Goal: Task Accomplishment & Management: Use online tool/utility

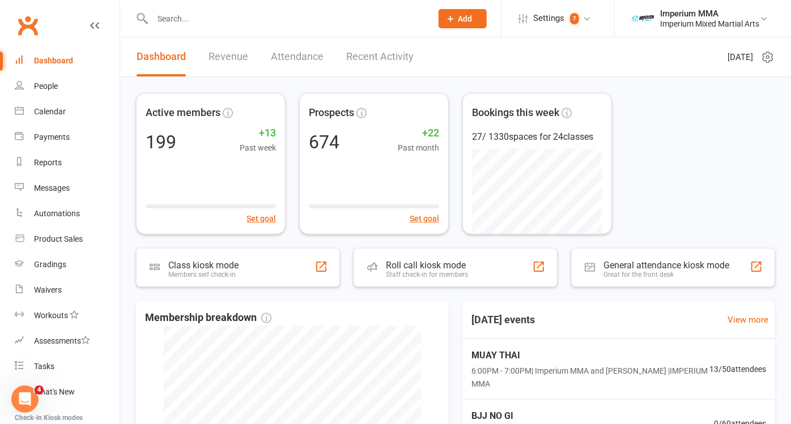
click at [206, 9] on div at bounding box center [280, 18] width 288 height 37
click at [204, 23] on input "text" at bounding box center [286, 19] width 275 height 16
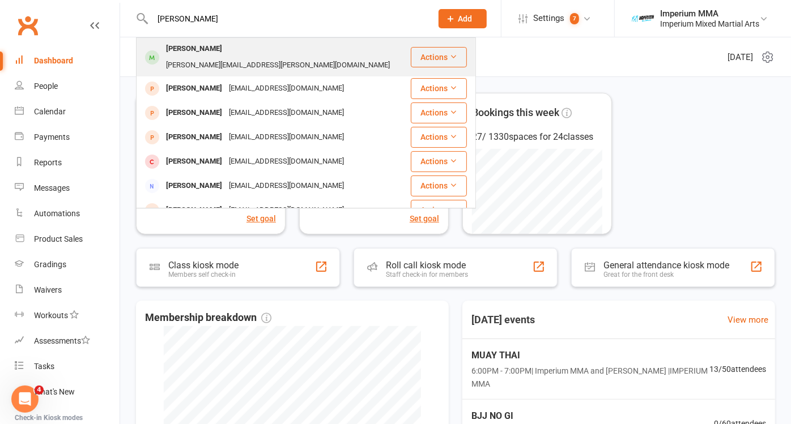
type input "[PERSON_NAME]"
click at [221, 57] on div "[PERSON_NAME][EMAIL_ADDRESS][PERSON_NAME][DOMAIN_NAME]" at bounding box center [278, 65] width 231 height 16
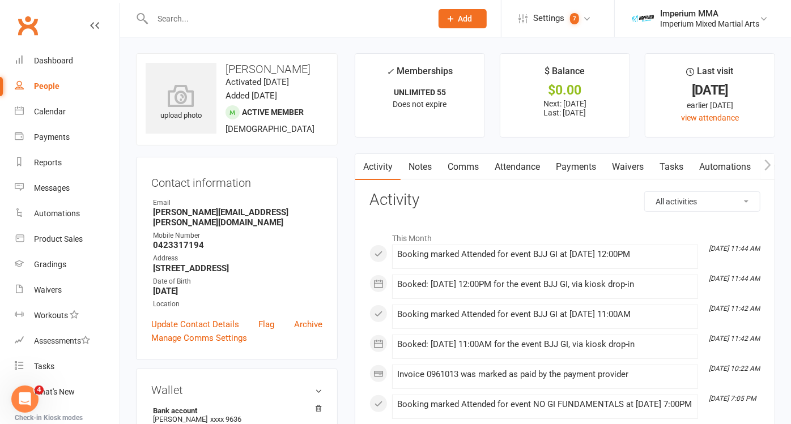
click at [633, 167] on link "Waivers" at bounding box center [628, 167] width 48 height 26
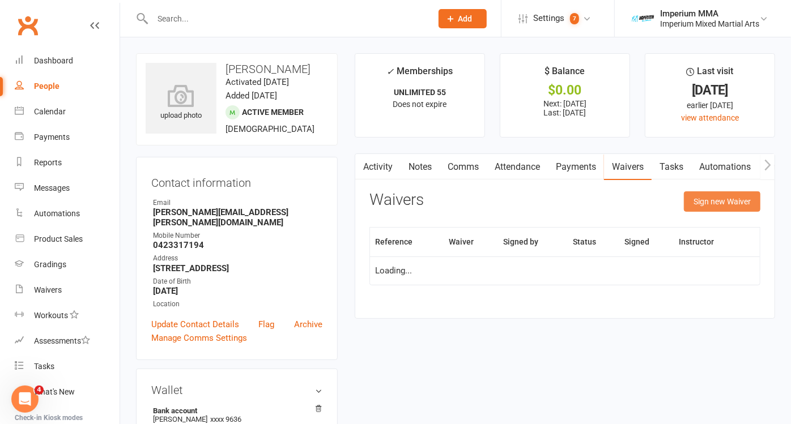
click at [743, 195] on button "Sign new Waiver" at bounding box center [722, 201] width 76 height 20
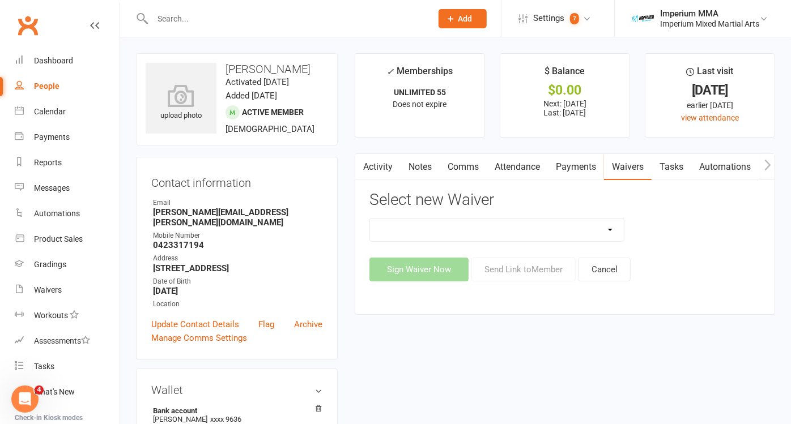
click at [612, 228] on select "1_FREE TRIAL CLASS 4_BJJ MT 52 WAIVER FREE UNLIMITED TEST KIDS MEMBERSHIPS ** P…" at bounding box center [497, 230] width 254 height 23
select select "7209"
click at [370, 219] on select "1_FREE TRIAL CLASS 4_BJJ MT 52 WAIVER FREE UNLIMITED TEST KIDS MEMBERSHIPS ** P…" at bounding box center [497, 230] width 254 height 23
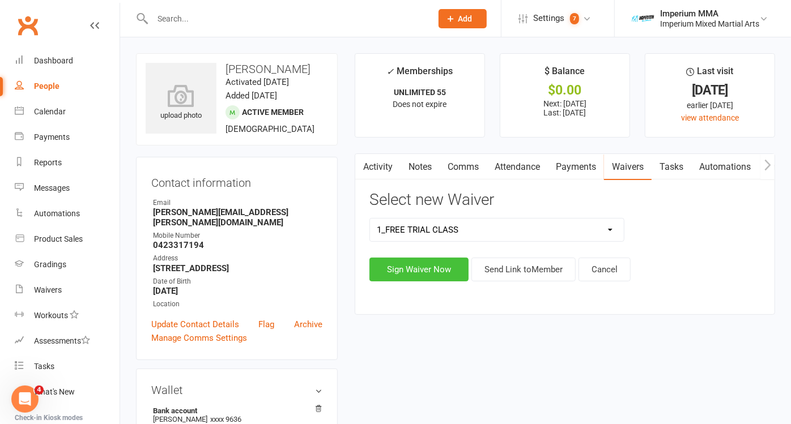
click at [412, 267] on button "Sign Waiver Now" at bounding box center [418, 270] width 99 height 24
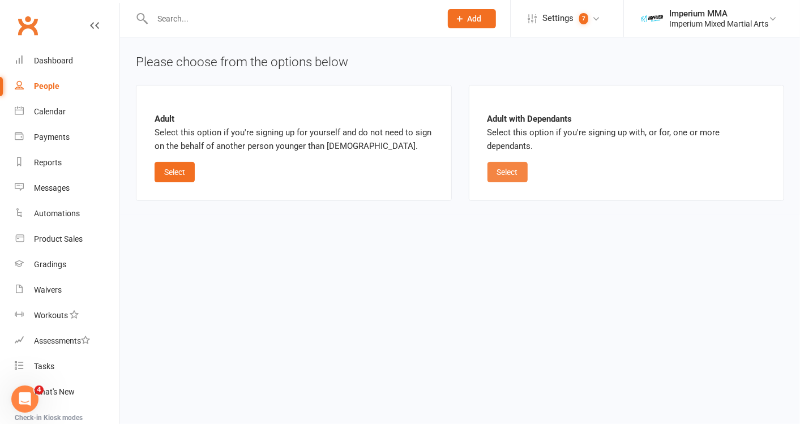
click at [519, 162] on button "Select" at bounding box center [508, 172] width 40 height 20
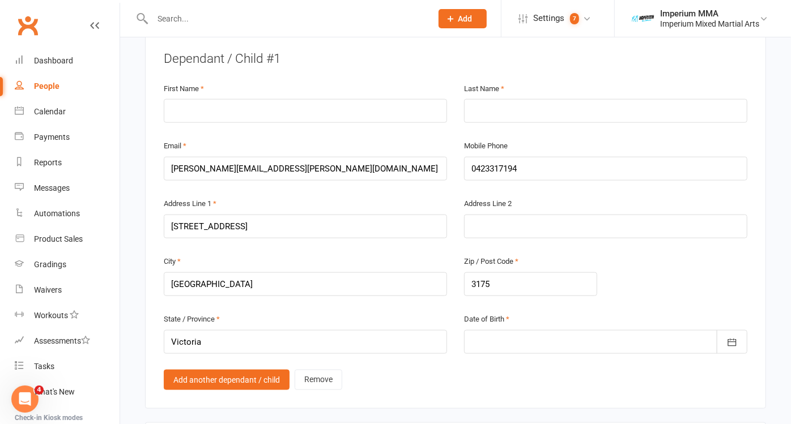
scroll to position [721, 0]
click at [269, 106] on input "text" at bounding box center [305, 111] width 283 height 24
click at [250, 110] on input "text" at bounding box center [305, 111] width 283 height 24
type input "declan"
click at [546, 109] on input "text" at bounding box center [605, 111] width 283 height 24
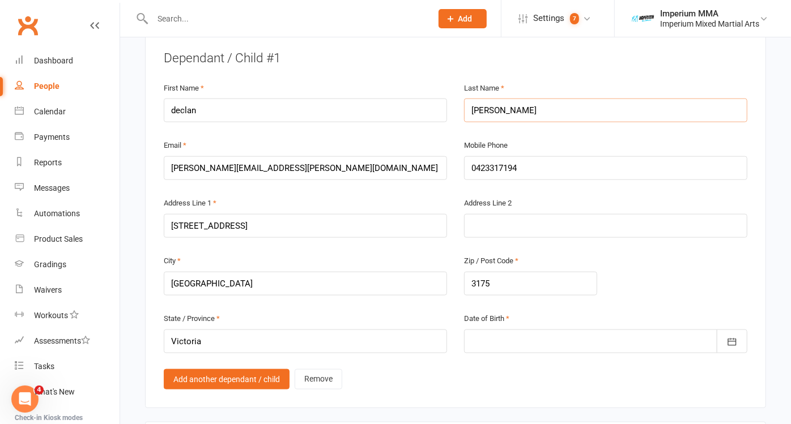
type input "[PERSON_NAME]"
click at [532, 335] on div at bounding box center [605, 342] width 283 height 24
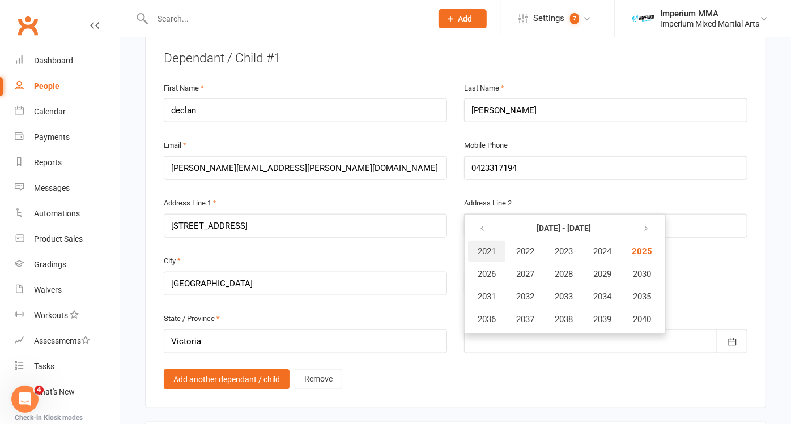
click at [484, 241] on button "2021" at bounding box center [486, 252] width 37 height 22
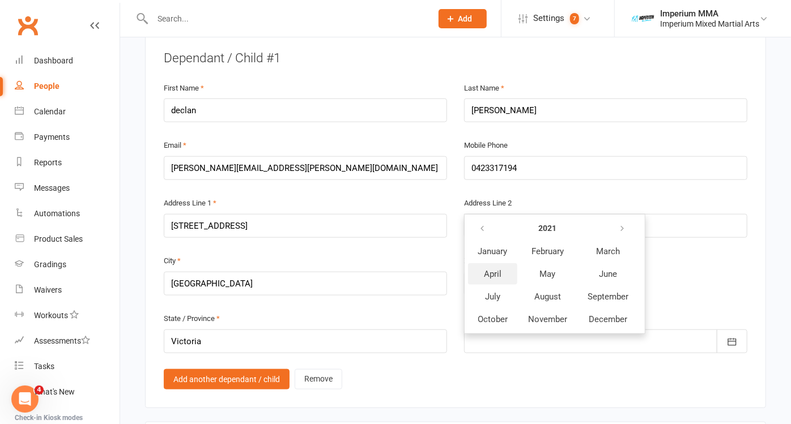
click at [498, 269] on span "April" at bounding box center [493, 274] width 18 height 10
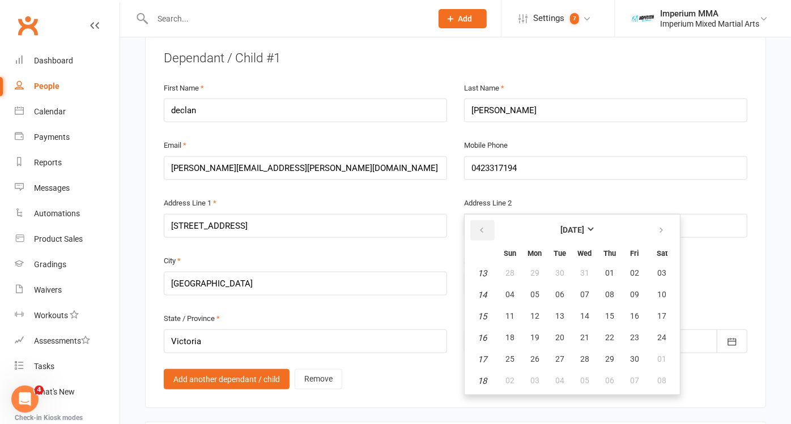
click at [480, 226] on icon "button" at bounding box center [482, 230] width 8 height 9
click at [584, 225] on strong "[DATE]" at bounding box center [572, 229] width 24 height 9
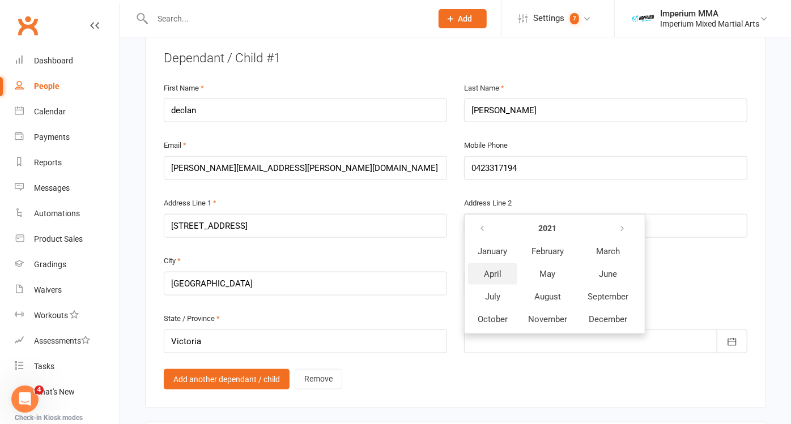
click at [500, 269] on span "April" at bounding box center [493, 274] width 18 height 10
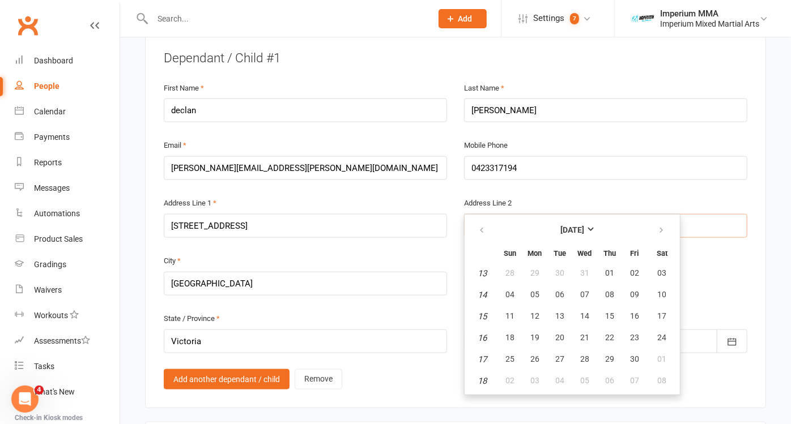
click at [705, 223] on input "text" at bounding box center [605, 226] width 283 height 24
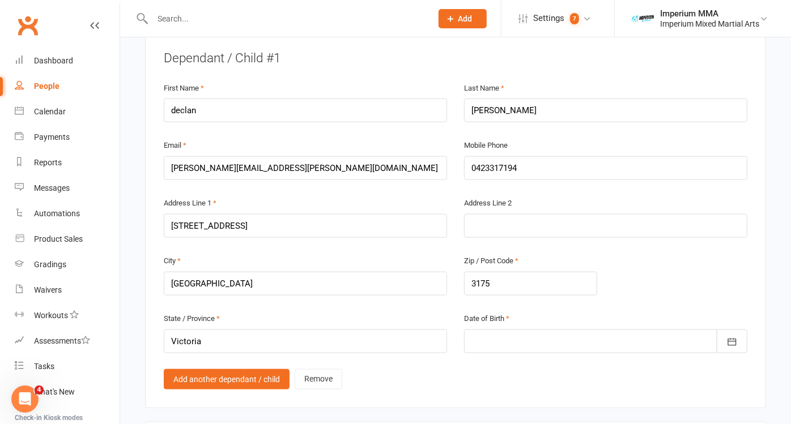
click at [516, 331] on div at bounding box center [605, 342] width 283 height 24
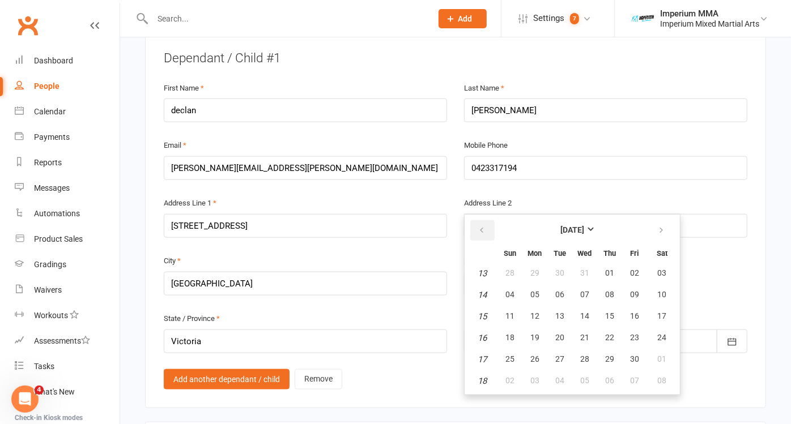
click at [481, 226] on icon "button" at bounding box center [482, 230] width 8 height 9
click at [490, 244] on th at bounding box center [482, 253] width 29 height 18
click at [584, 225] on strong "[DATE]" at bounding box center [572, 229] width 24 height 9
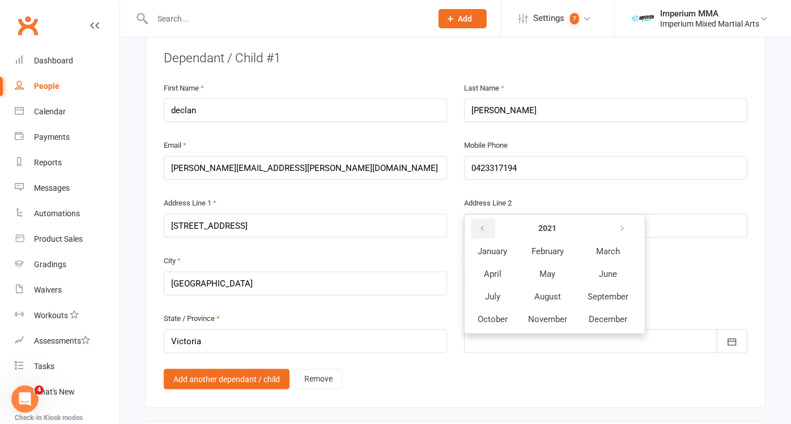
click at [481, 224] on icon "button" at bounding box center [482, 228] width 8 height 9
click at [485, 225] on button "button" at bounding box center [483, 229] width 24 height 20
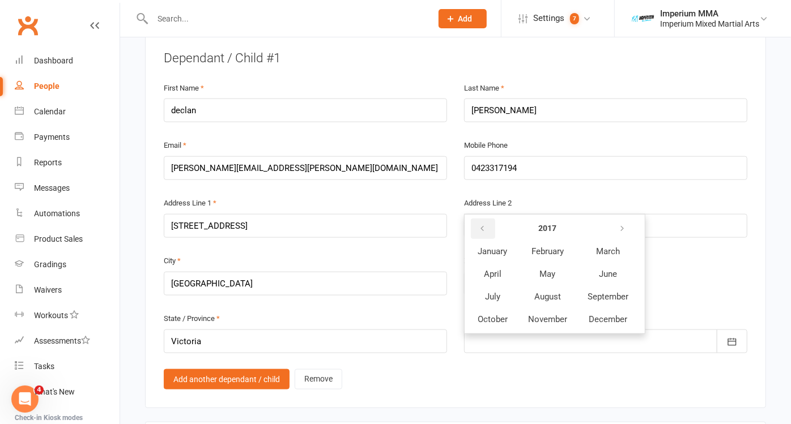
click at [481, 224] on icon "button" at bounding box center [482, 228] width 8 height 9
click at [485, 241] on button "January" at bounding box center [492, 252] width 49 height 22
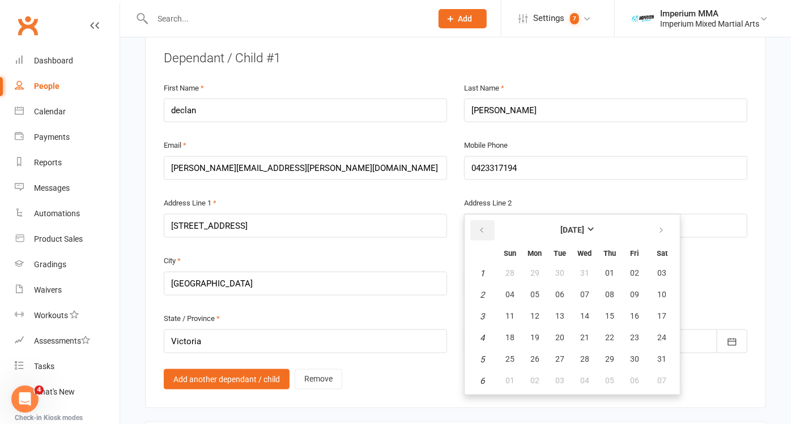
click at [481, 226] on icon "button" at bounding box center [482, 230] width 8 height 9
click at [483, 226] on icon "button" at bounding box center [482, 230] width 8 height 9
click at [485, 226] on button "button" at bounding box center [482, 230] width 24 height 20
click at [600, 221] on button "[DATE]" at bounding box center [572, 230] width 148 height 20
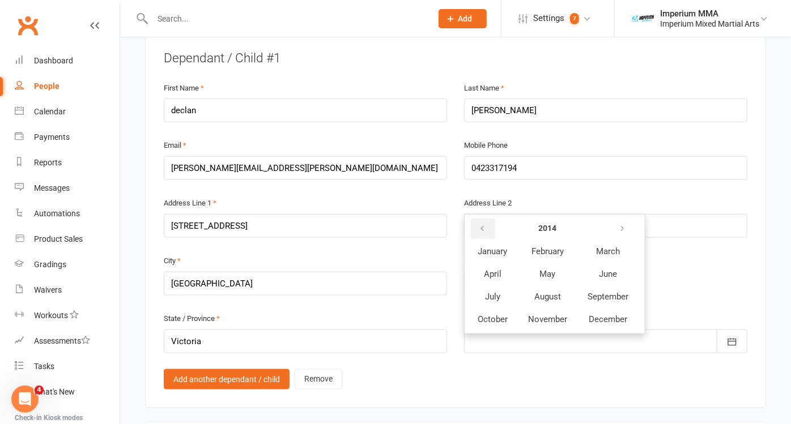
click at [481, 225] on icon "button" at bounding box center [482, 228] width 8 height 9
click at [481, 224] on icon "button" at bounding box center [482, 228] width 8 height 9
click at [484, 224] on icon "button" at bounding box center [482, 228] width 8 height 9
click at [481, 224] on icon "button" at bounding box center [482, 228] width 8 height 9
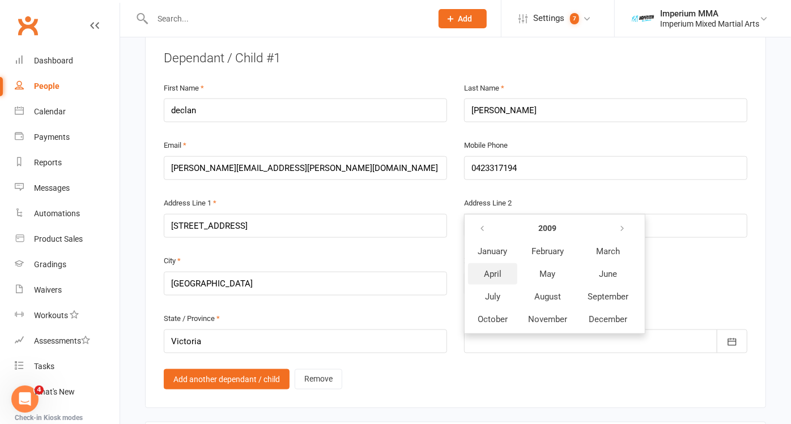
click at [492, 269] on span "April" at bounding box center [493, 274] width 18 height 10
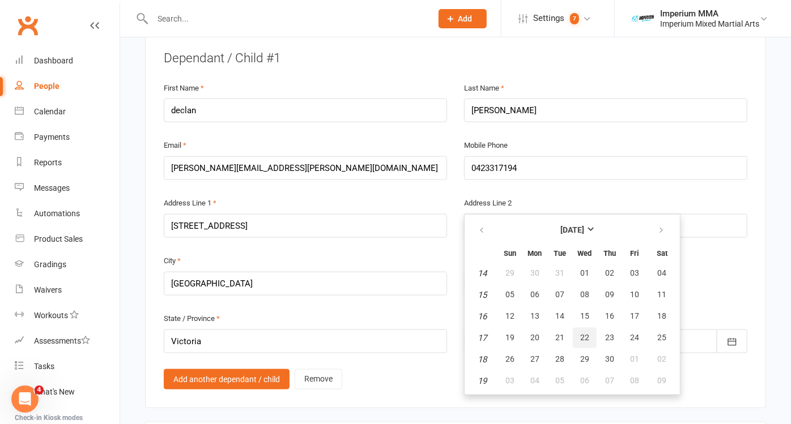
click at [582, 333] on span "22" at bounding box center [584, 337] width 9 height 9
type input "[DATE]"
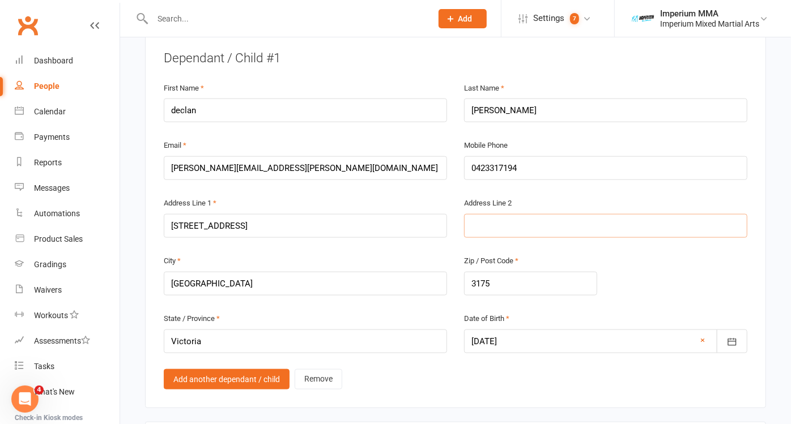
click at [539, 225] on input "text" at bounding box center [605, 226] width 283 height 24
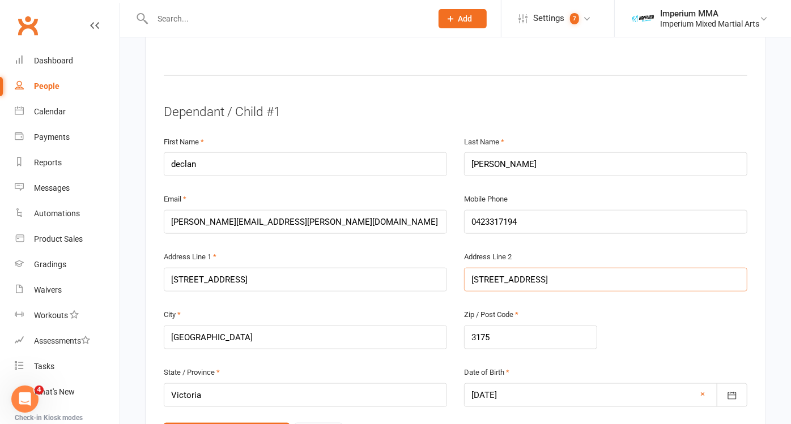
scroll to position [670, 0]
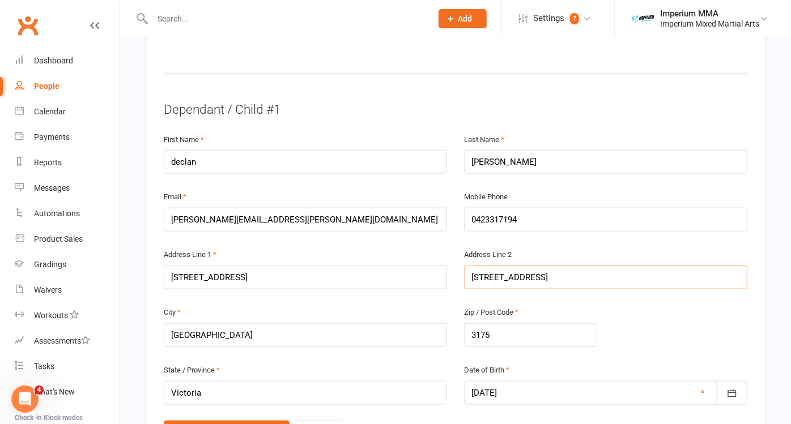
click at [624, 274] on input "[STREET_ADDRESS]" at bounding box center [605, 278] width 283 height 24
type input "4"
click at [358, 269] on input "[STREET_ADDRESS]" at bounding box center [305, 278] width 283 height 24
type input "2"
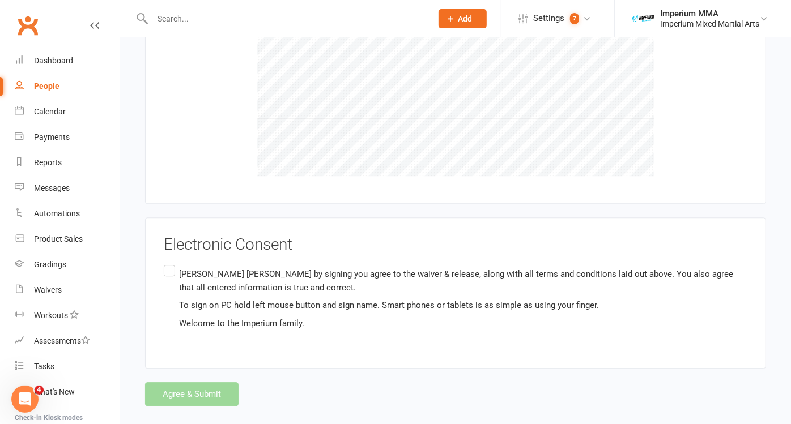
scroll to position [1817, 0]
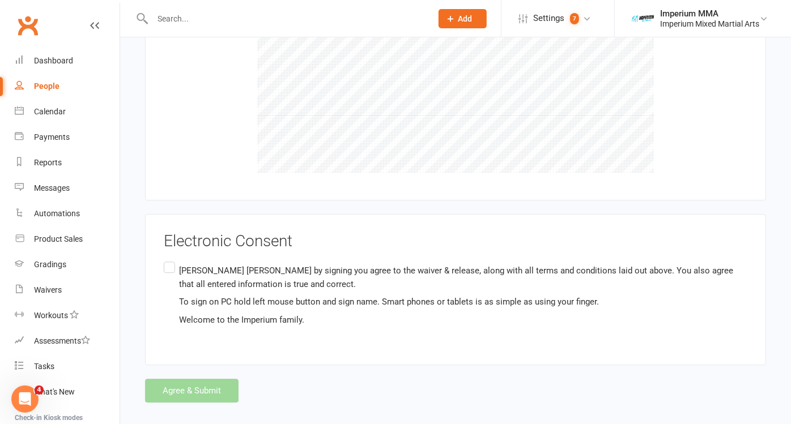
type input "[STREET_ADDRESS]"
click at [173, 259] on label "[PERSON_NAME] by signing you agree to the waiver & release, along with all term…" at bounding box center [455, 294] width 583 height 71
click at [171, 259] on input "[PERSON_NAME] by signing you agree to the waiver & release, along with all term…" at bounding box center [167, 259] width 7 height 0
click at [165, 379] on button "Agree & Submit" at bounding box center [191, 391] width 93 height 24
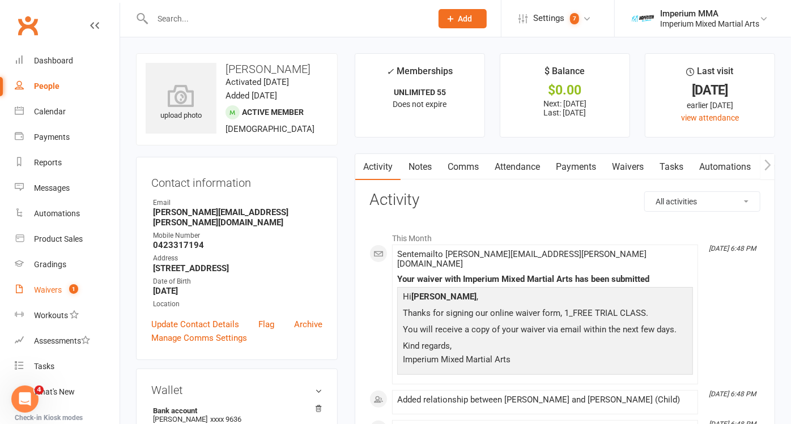
click at [52, 288] on div "Waivers" at bounding box center [48, 289] width 28 height 9
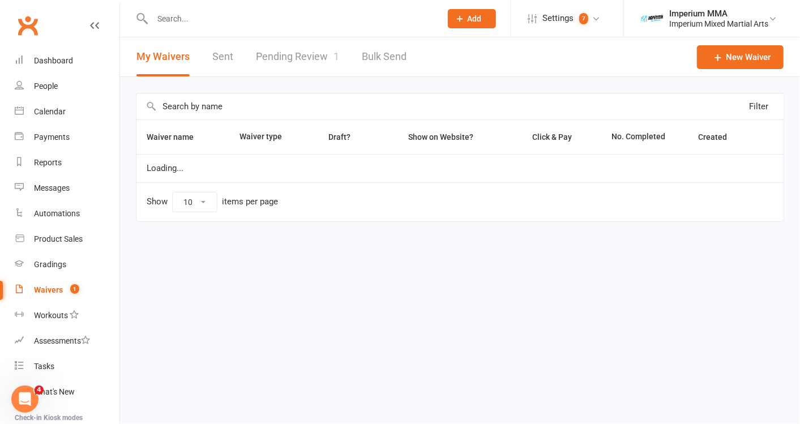
select select "50"
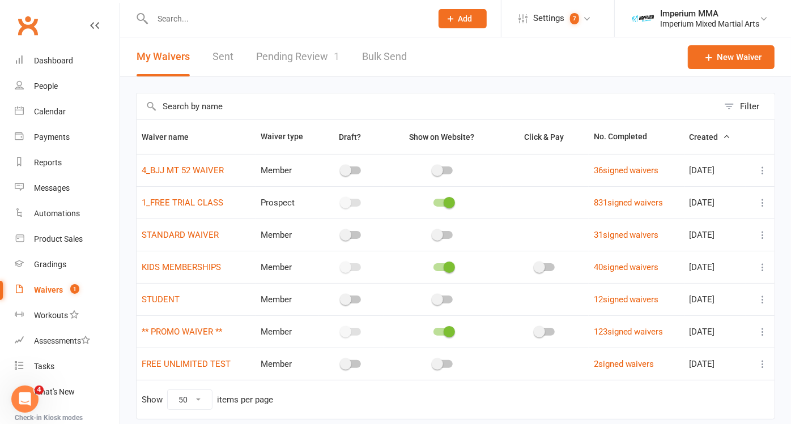
click at [306, 53] on link "Pending Review 1" at bounding box center [297, 56] width 83 height 39
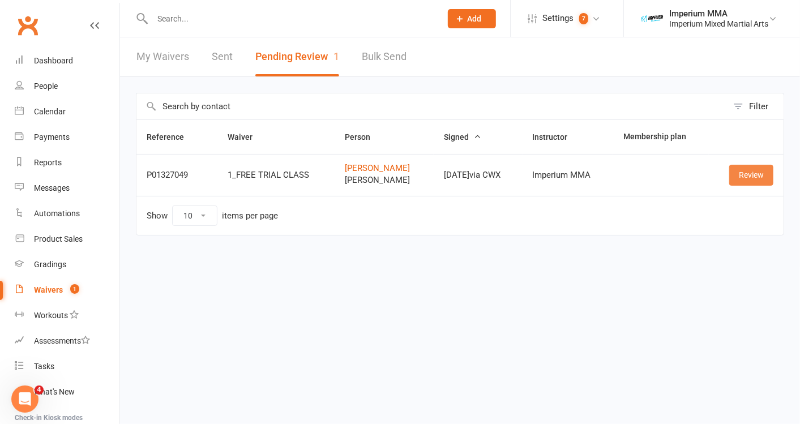
click at [747, 173] on link "Review" at bounding box center [752, 175] width 44 height 20
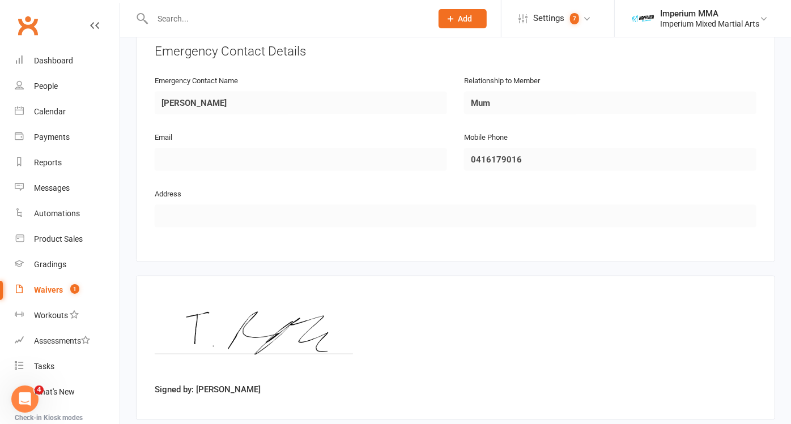
scroll to position [1021, 0]
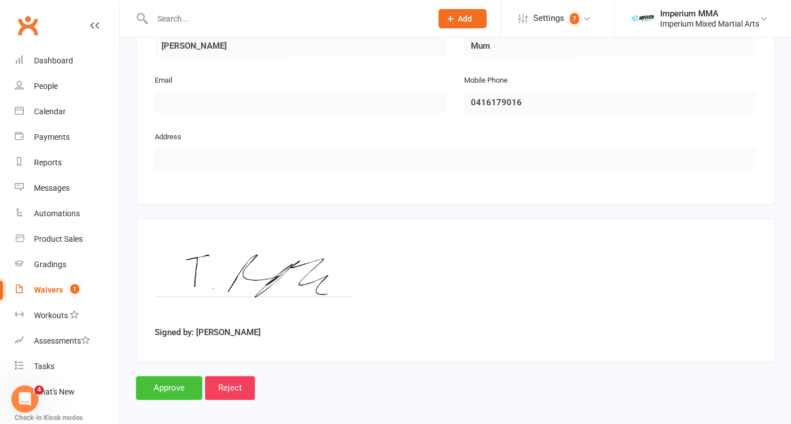
click at [171, 388] on input "Approve" at bounding box center [169, 389] width 66 height 24
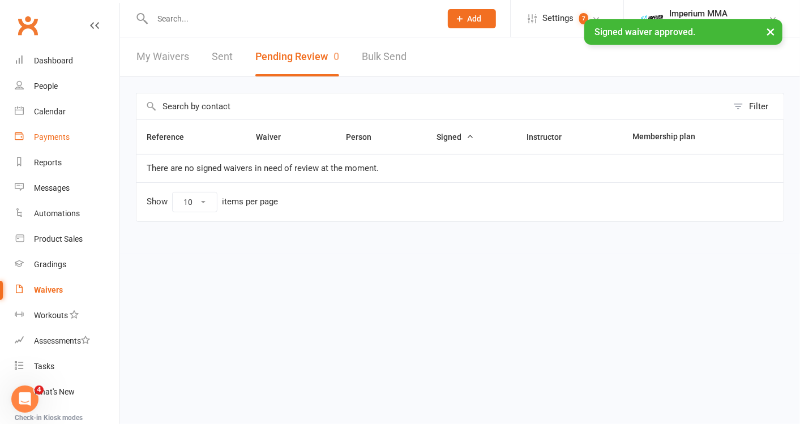
click at [59, 125] on link "Payments" at bounding box center [67, 137] width 105 height 25
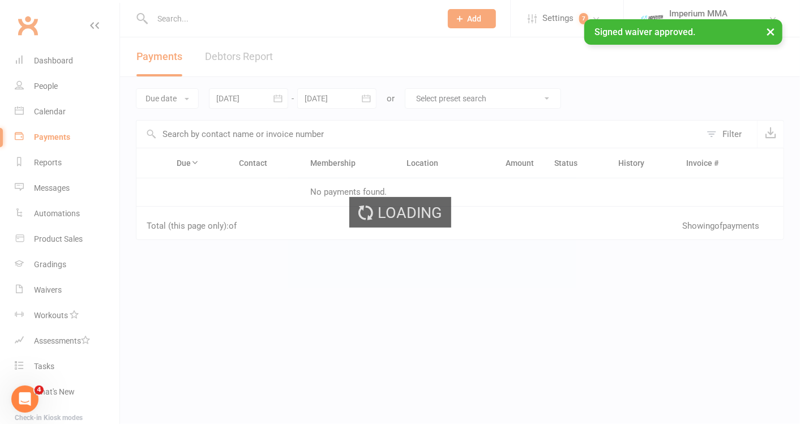
click at [47, 110] on div "Loading" at bounding box center [400, 212] width 800 height 424
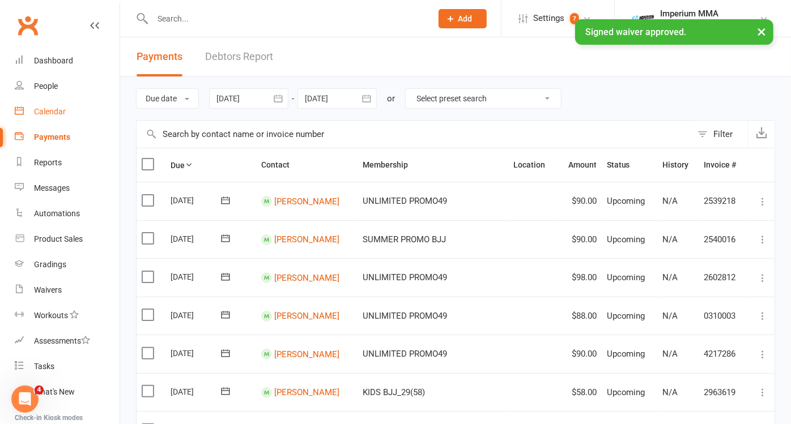
click at [53, 113] on div "Calendar" at bounding box center [50, 111] width 32 height 9
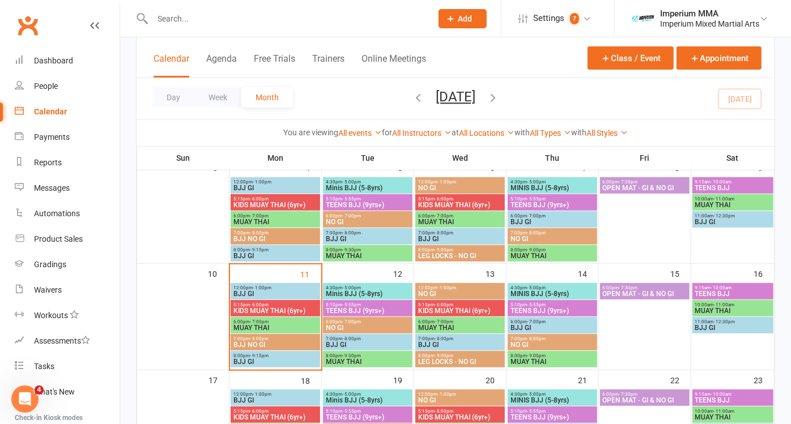
scroll to position [199, 0]
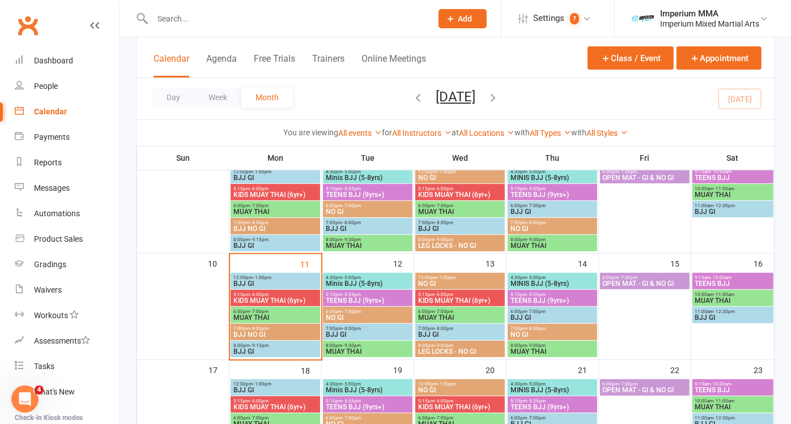
click at [292, 335] on span "BJJ NO GI" at bounding box center [275, 334] width 85 height 7
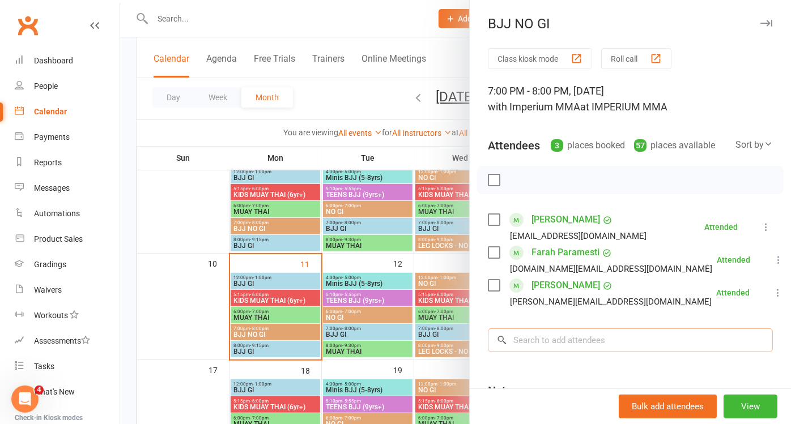
click at [579, 333] on input "search" at bounding box center [630, 341] width 285 height 24
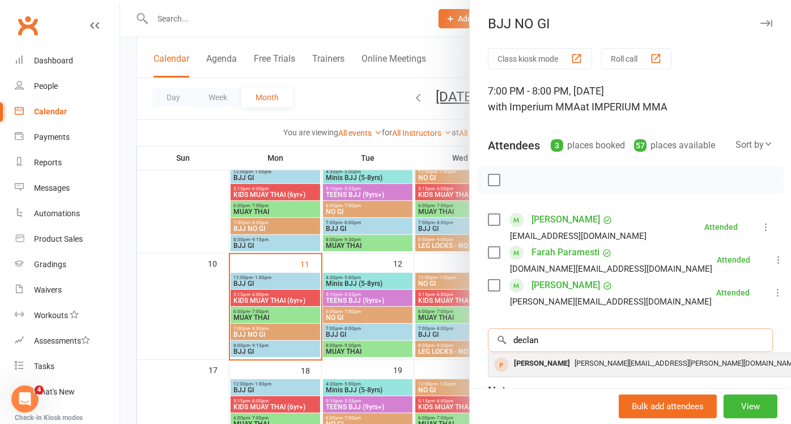
type input "declan"
click at [574, 361] on span "[PERSON_NAME][EMAIL_ADDRESS][PERSON_NAME][DOMAIN_NAME]" at bounding box center [686, 363] width 224 height 8
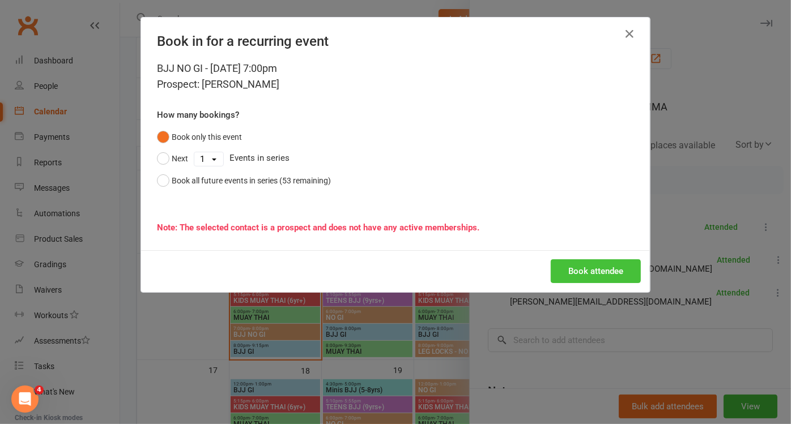
click at [601, 272] on button "Book attendee" at bounding box center [596, 271] width 90 height 24
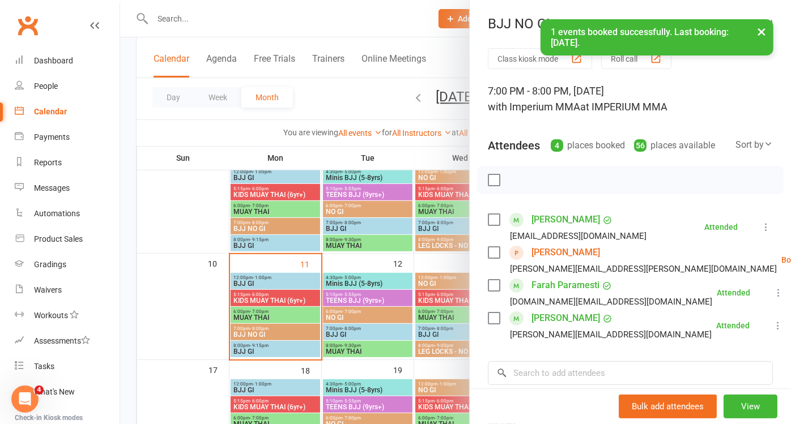
click at [731, 323] on link "Check in" at bounding box center [787, 327] width 112 height 23
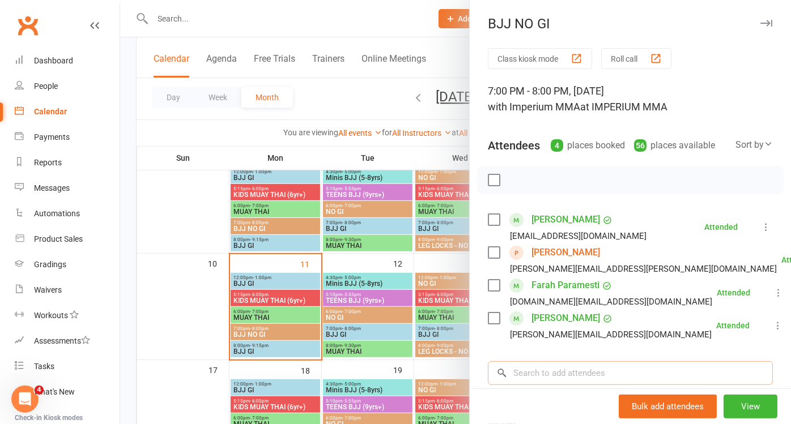
click at [542, 371] on input "search" at bounding box center [630, 373] width 285 height 24
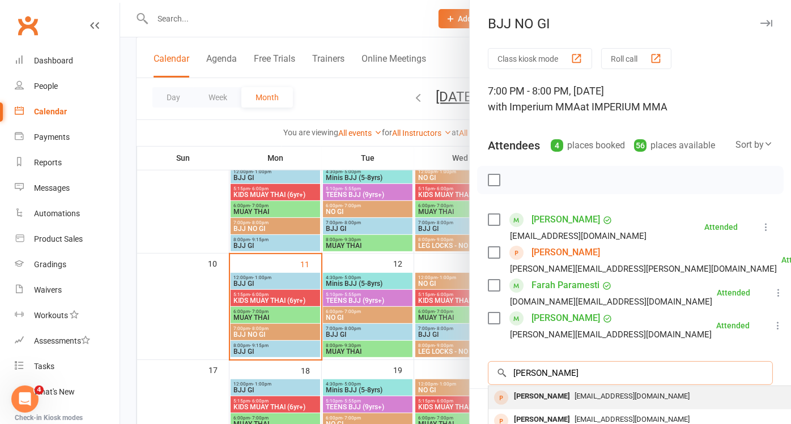
type input "[PERSON_NAME]"
click at [583, 395] on span "[EMAIL_ADDRESS][DOMAIN_NAME]" at bounding box center [631, 396] width 115 height 8
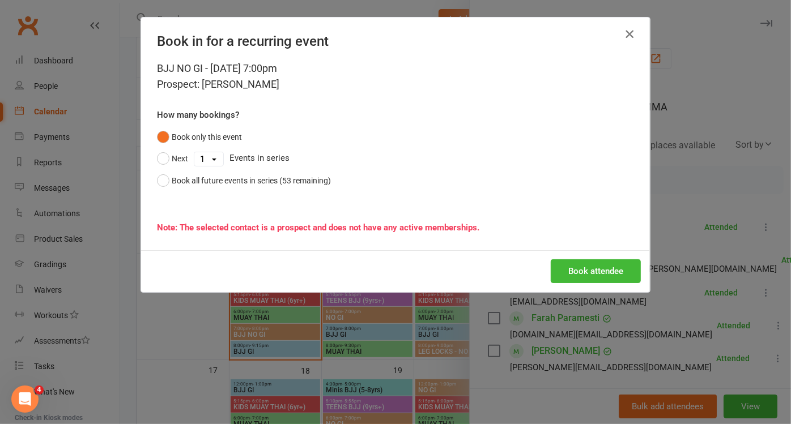
click at [629, 37] on icon "button" at bounding box center [630, 34] width 14 height 14
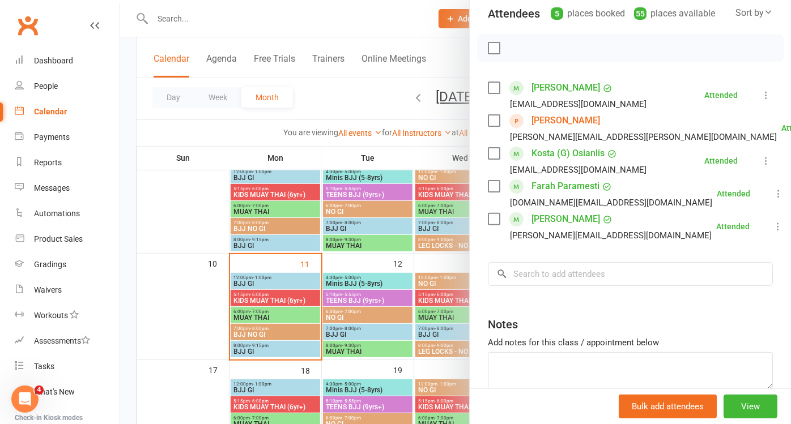
scroll to position [131, 0]
click at [565, 278] on input "search" at bounding box center [630, 275] width 285 height 24
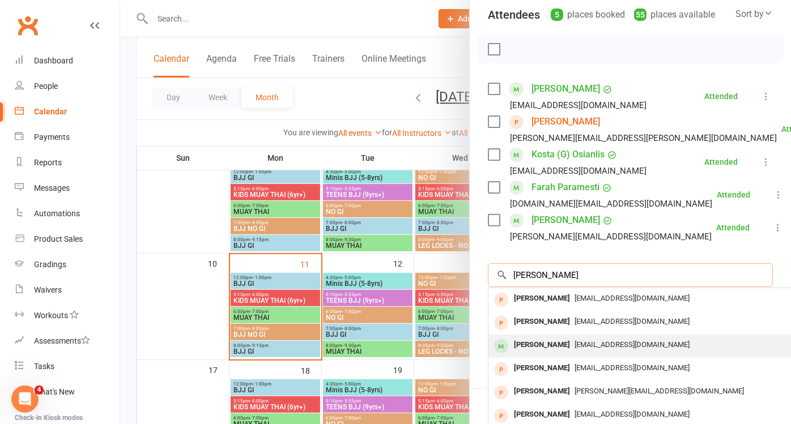
type input "[PERSON_NAME]"
click at [559, 344] on div "[PERSON_NAME]" at bounding box center [541, 345] width 65 height 16
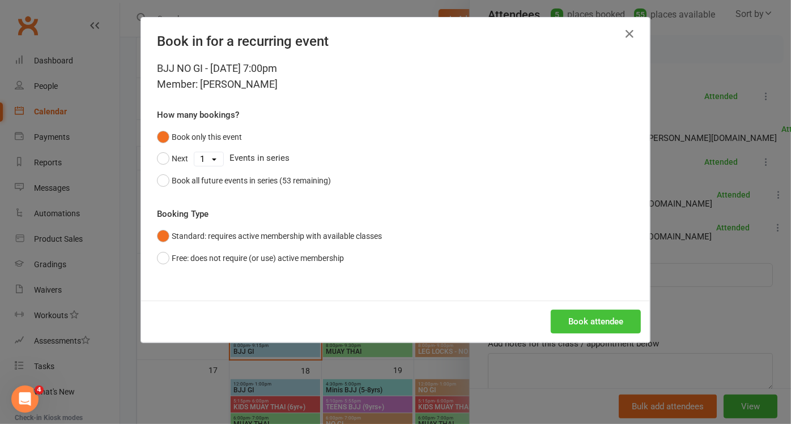
click at [591, 320] on button "Book attendee" at bounding box center [596, 322] width 90 height 24
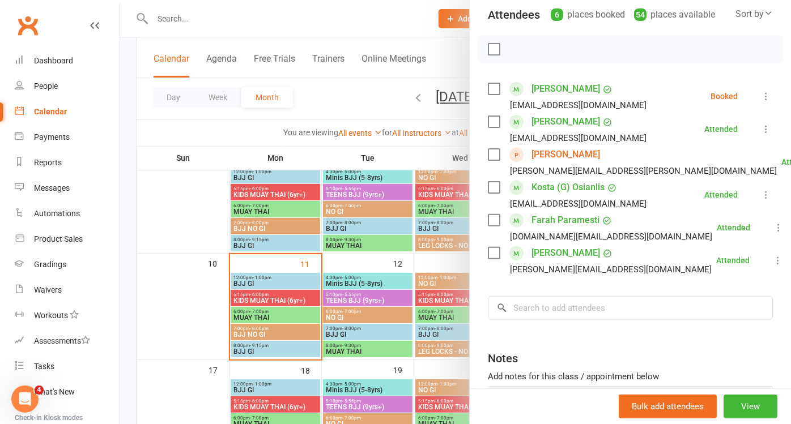
click at [760, 101] on icon at bounding box center [765, 96] width 11 height 11
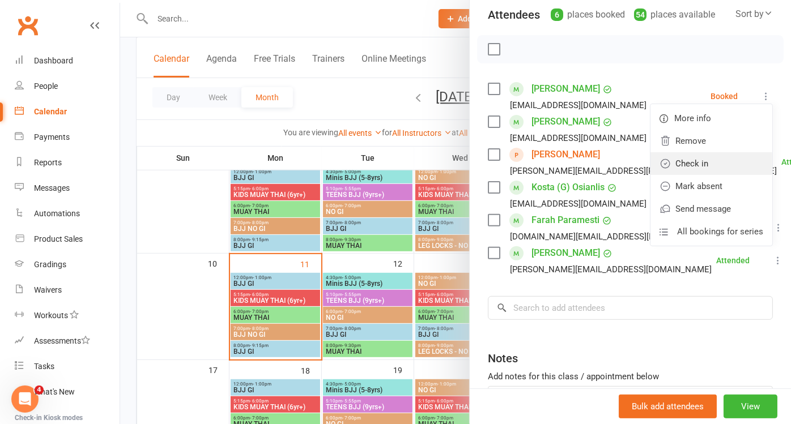
click at [678, 161] on link "Check in" at bounding box center [711, 163] width 122 height 23
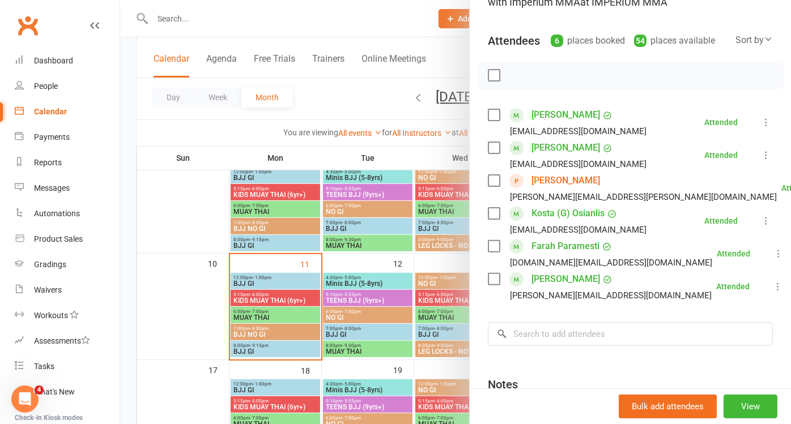
scroll to position [105, 0]
click at [278, 317] on div at bounding box center [455, 212] width 671 height 424
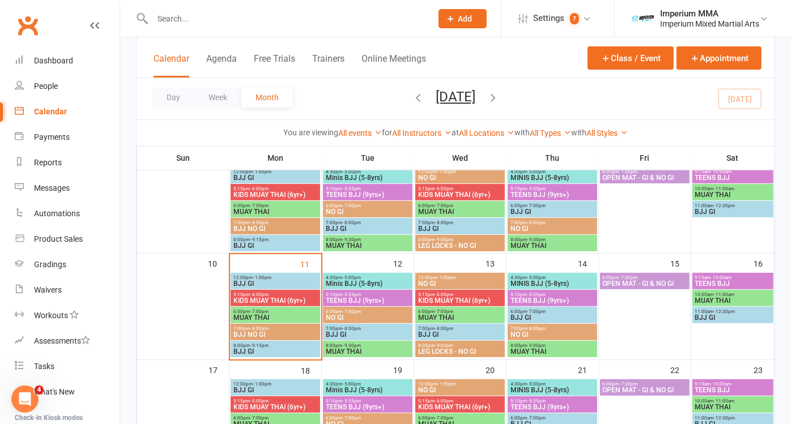
click at [280, 314] on span "MUAY THAI" at bounding box center [275, 317] width 85 height 7
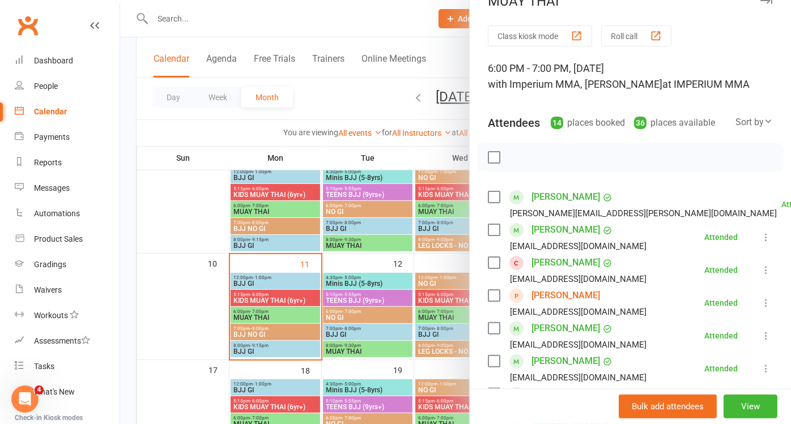
scroll to position [0, 0]
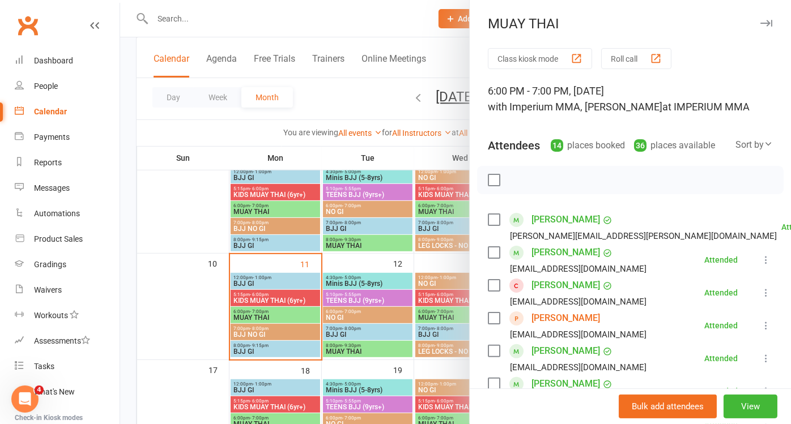
click at [173, 318] on div at bounding box center [455, 212] width 671 height 424
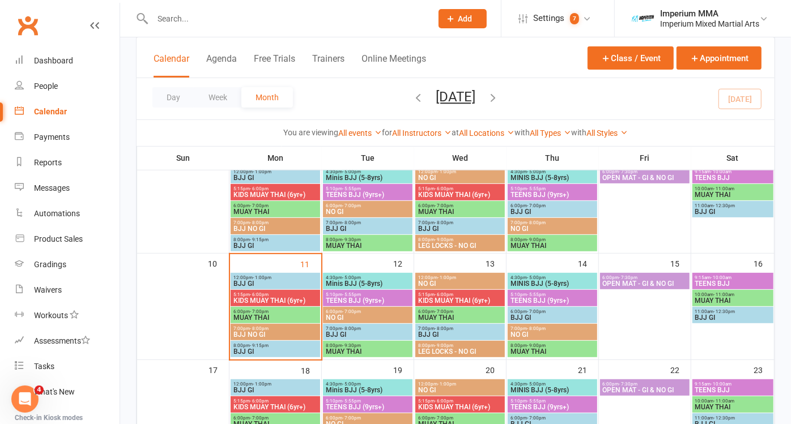
click at [280, 331] on span "BJJ NO GI" at bounding box center [275, 334] width 85 height 7
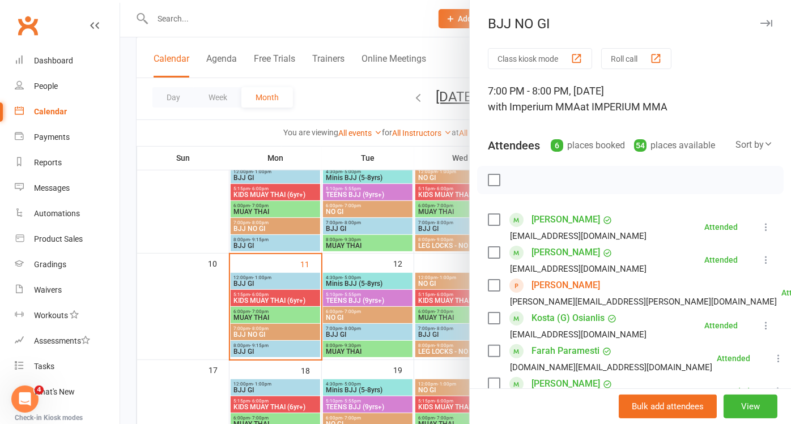
click at [760, 21] on icon "button" at bounding box center [766, 23] width 12 height 7
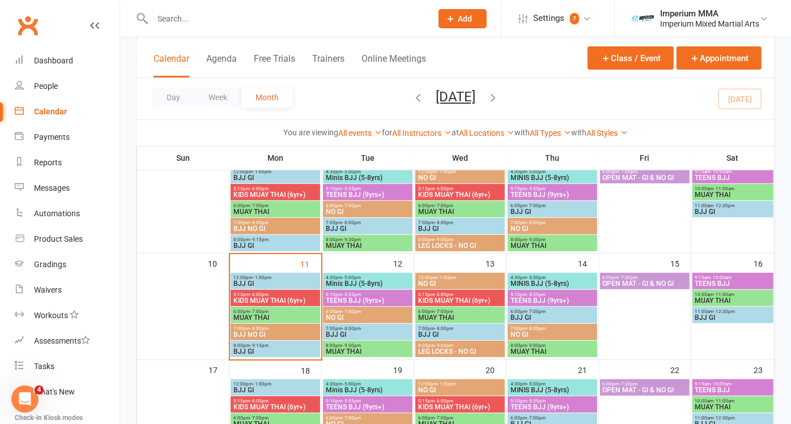
click at [280, 335] on span "BJJ NO GI" at bounding box center [275, 334] width 85 height 7
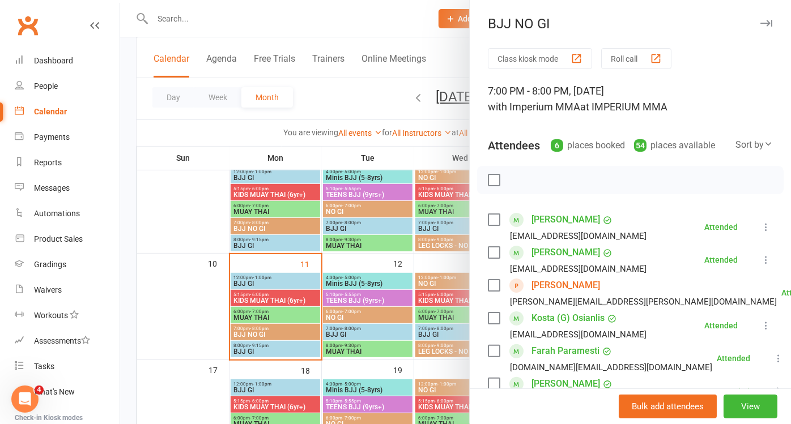
click at [760, 23] on icon "button" at bounding box center [766, 23] width 12 height 7
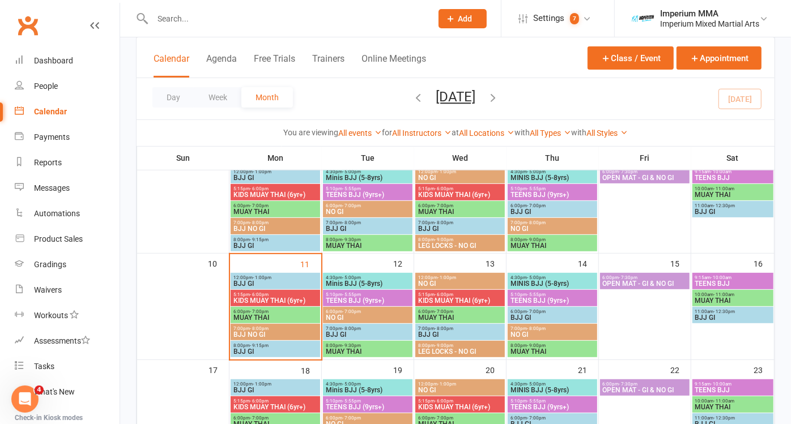
click at [287, 333] on span "BJJ NO GI" at bounding box center [275, 334] width 85 height 7
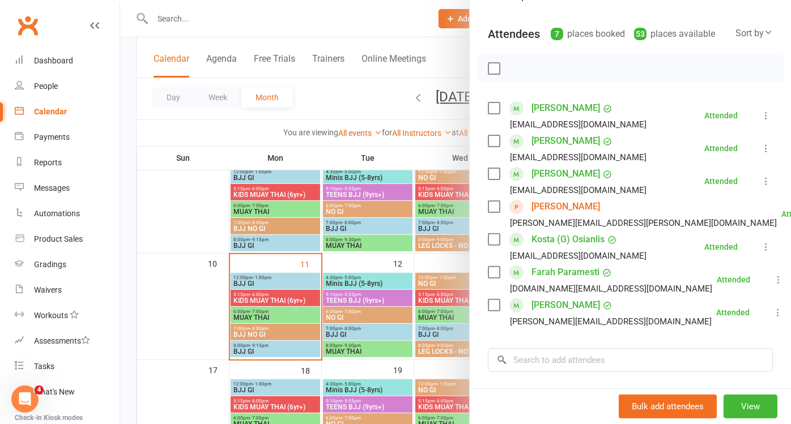
scroll to position [123, 0]
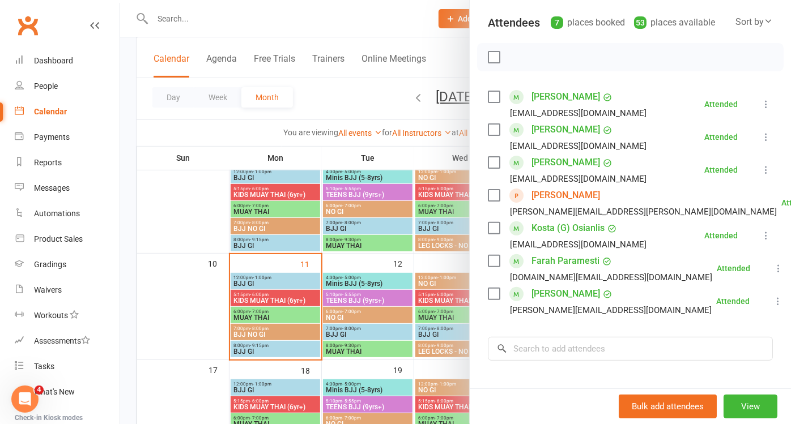
click at [288, 320] on div at bounding box center [455, 212] width 671 height 424
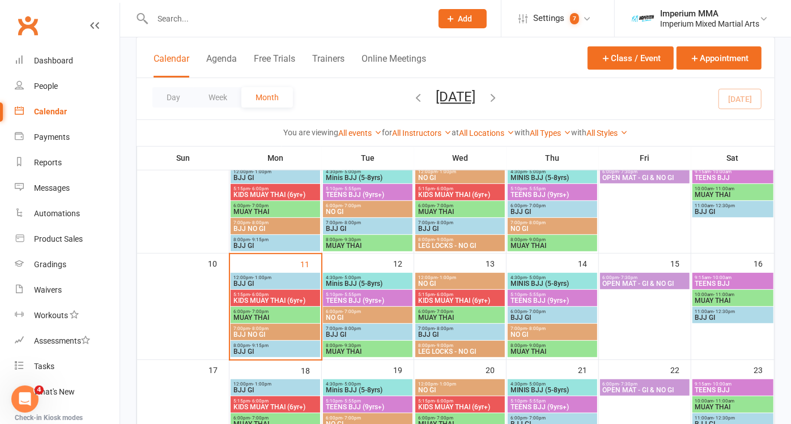
click at [289, 318] on span "MUAY THAI" at bounding box center [275, 317] width 85 height 7
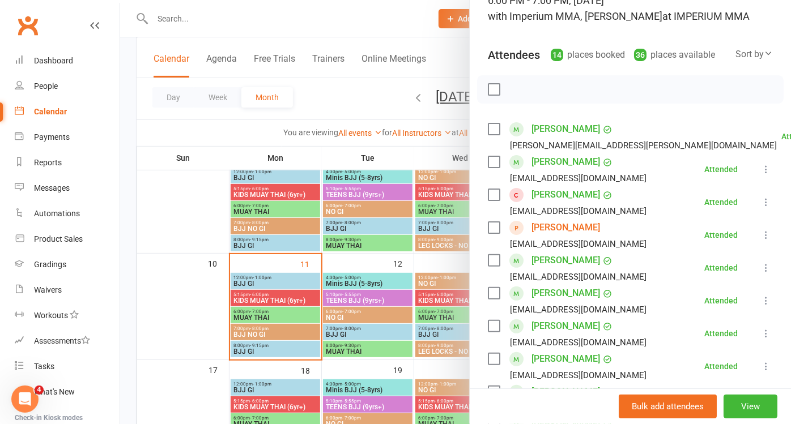
scroll to position [0, 0]
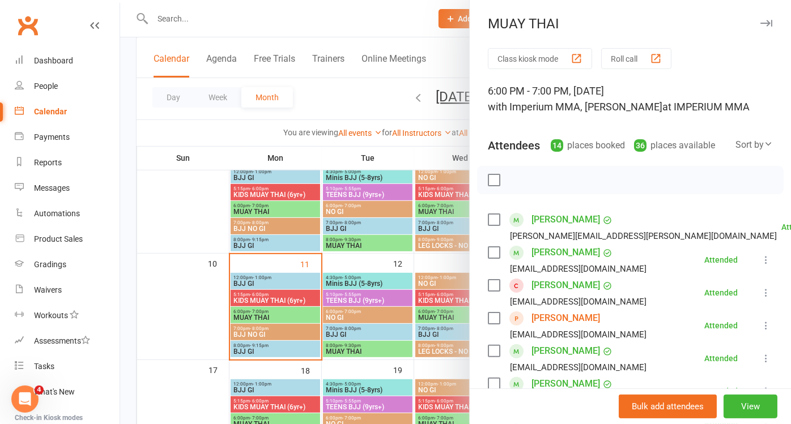
click at [760, 23] on icon "button" at bounding box center [766, 23] width 12 height 7
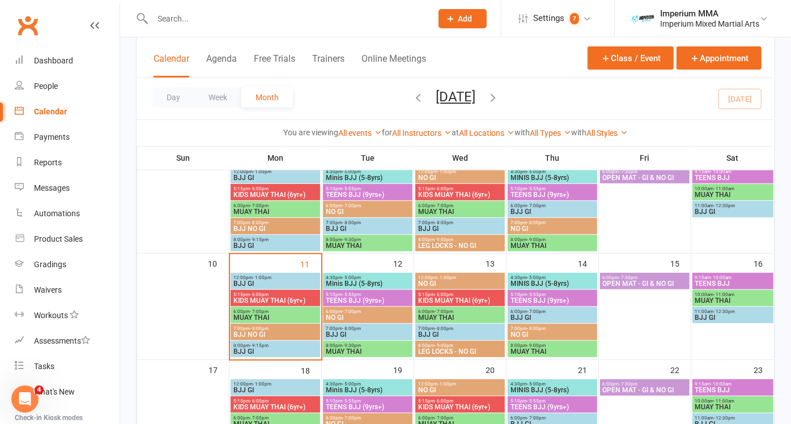
click at [301, 348] on span "BJJ GI" at bounding box center [275, 351] width 85 height 7
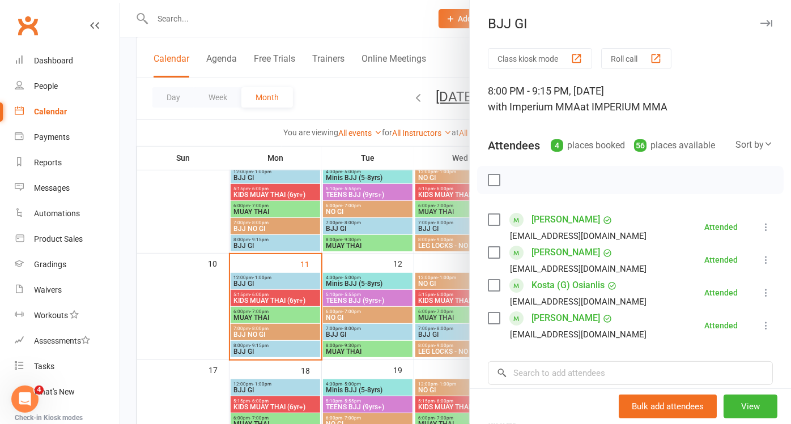
click at [760, 24] on icon "button" at bounding box center [766, 23] width 12 height 7
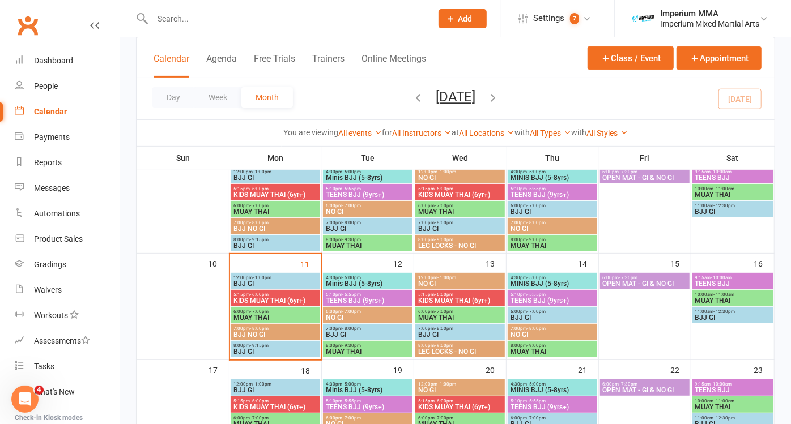
click at [285, 330] on span "7:00pm - 8:00pm" at bounding box center [275, 328] width 85 height 5
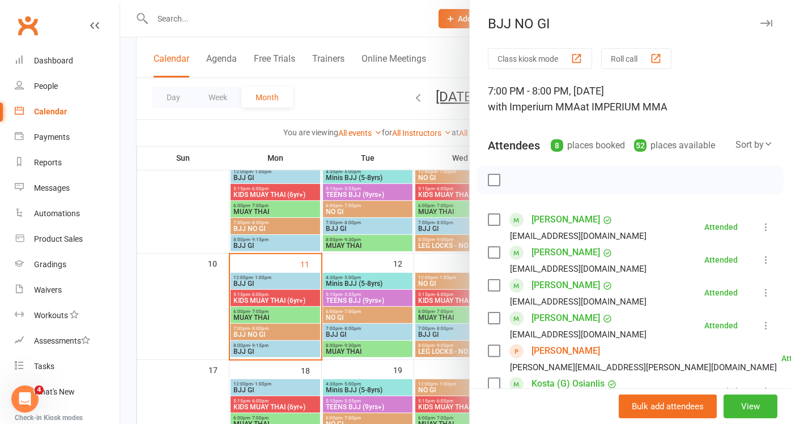
click at [760, 23] on icon "button" at bounding box center [766, 23] width 12 height 7
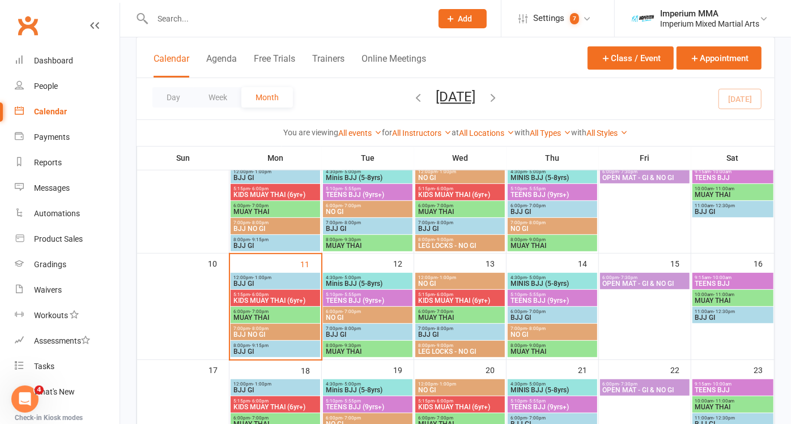
click at [291, 316] on span "MUAY THAI" at bounding box center [275, 317] width 85 height 7
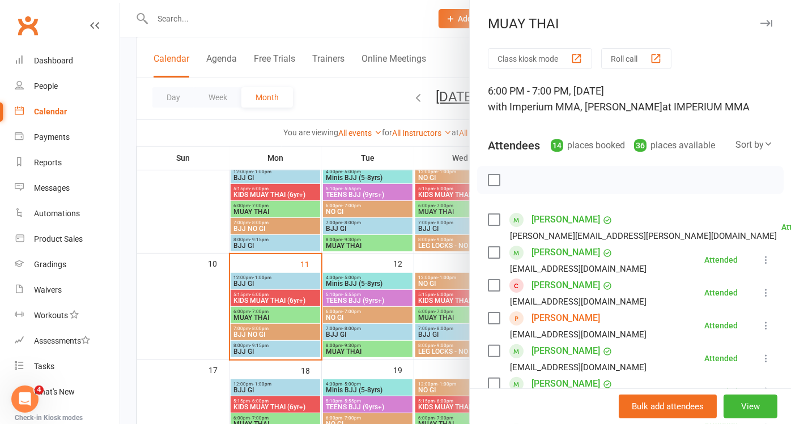
scroll to position [53, 0]
